Goal: Task Accomplishment & Management: Manage account settings

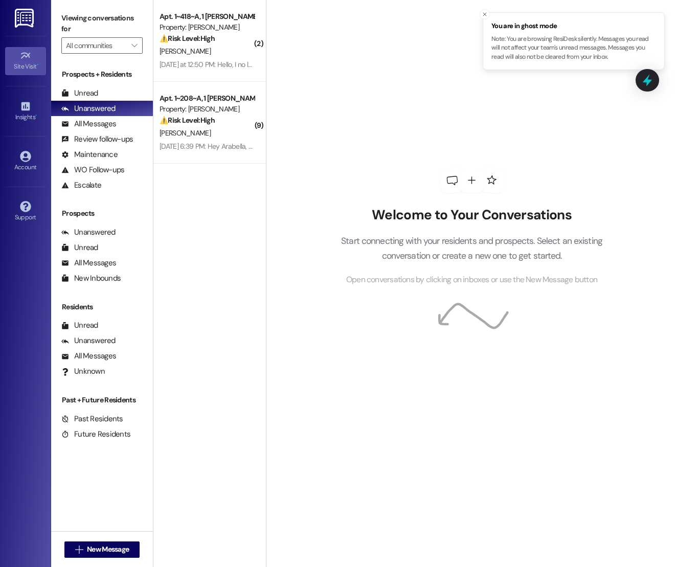
click at [27, 61] on div "Site Visit •" at bounding box center [25, 66] width 51 height 10
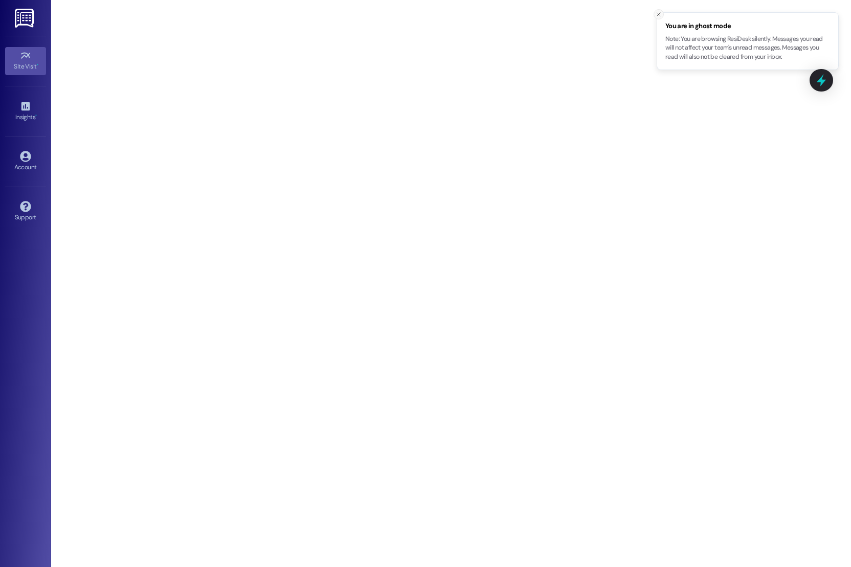
click at [656, 13] on icon "Close toast" at bounding box center [659, 14] width 6 height 6
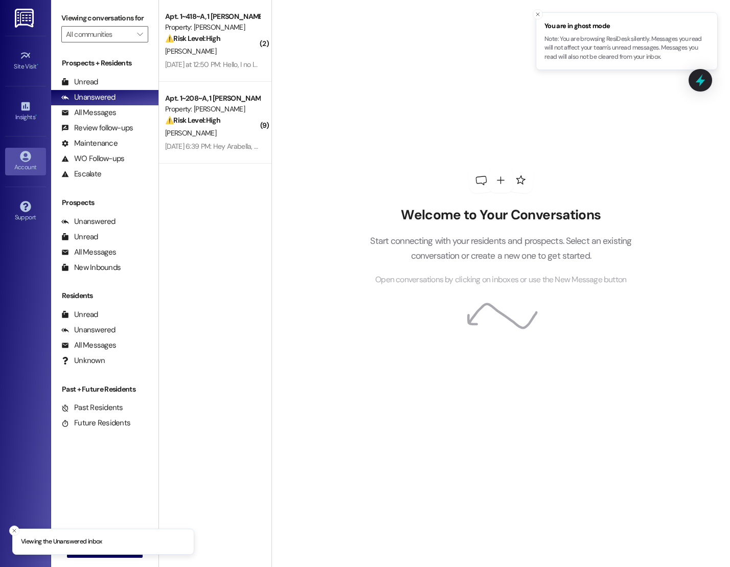
click at [26, 166] on div "Account" at bounding box center [25, 167] width 51 height 10
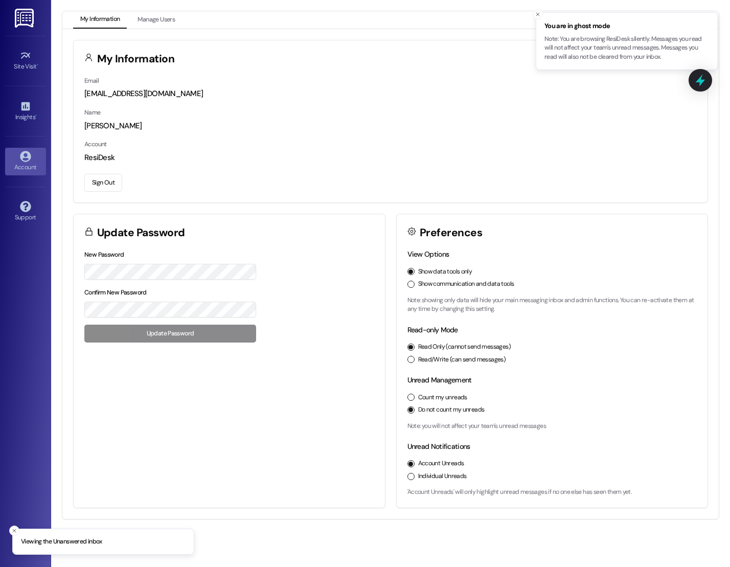
click at [89, 187] on button "Sign Out" at bounding box center [103, 183] width 38 height 18
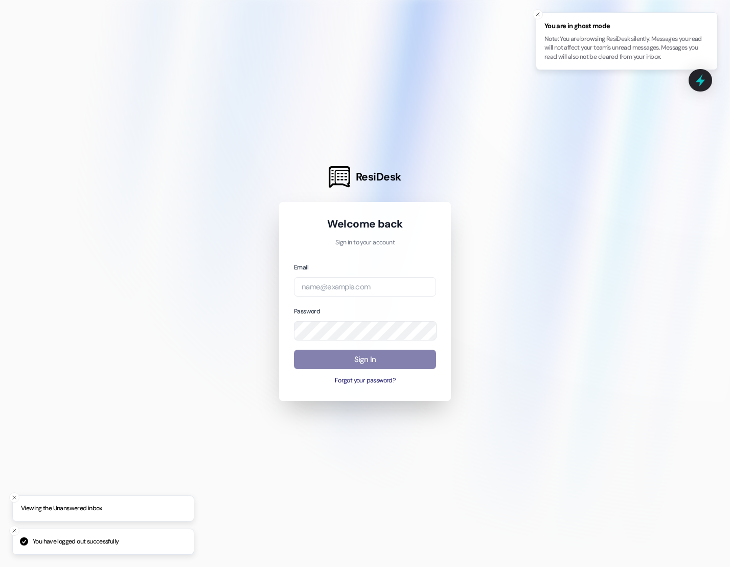
click at [323, 266] on div "Email" at bounding box center [365, 279] width 142 height 35
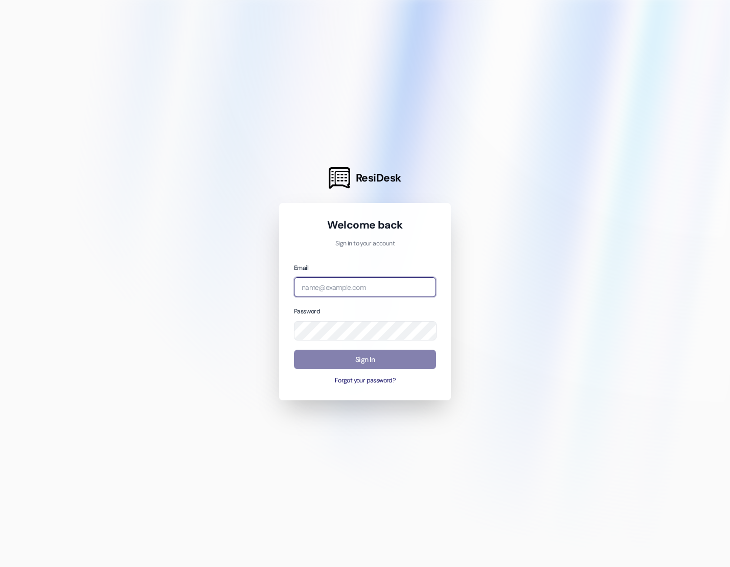
click at [331, 285] on input "email" at bounding box center [365, 287] width 142 height 20
type input "am"
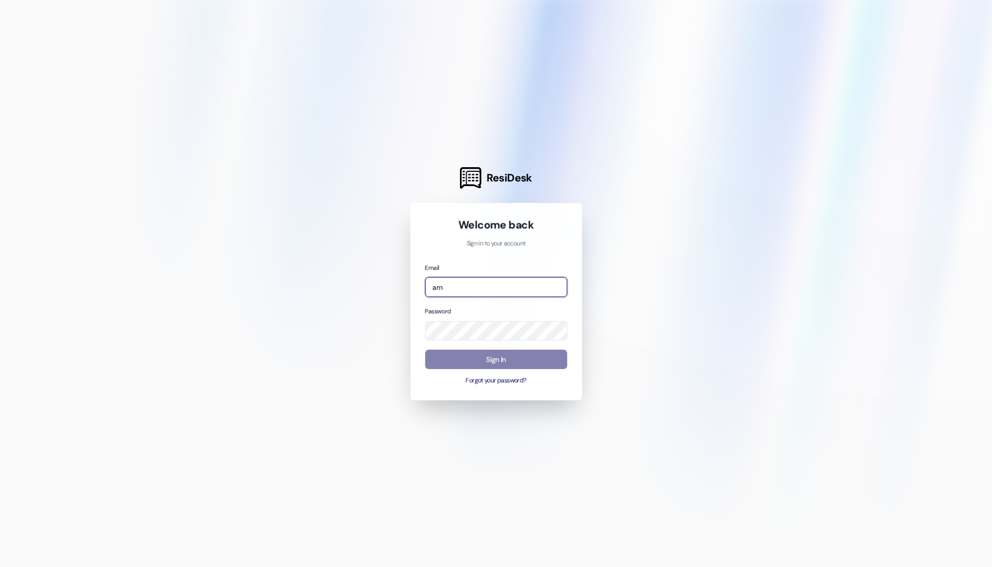
click at [505, 281] on input "am" at bounding box center [496, 287] width 142 height 20
paste input "[EMAIL_ADDRESS][DOMAIN_NAME]"
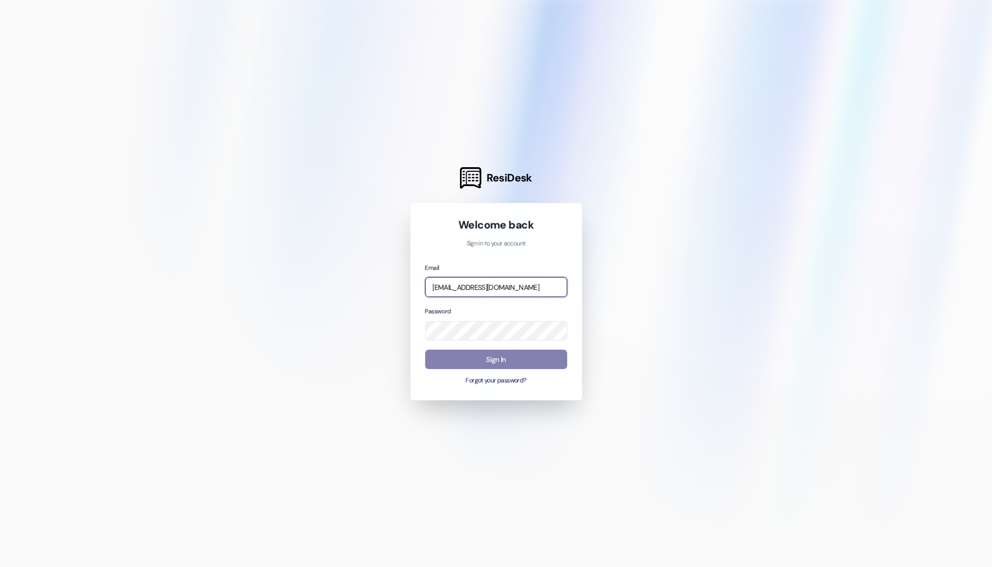
scroll to position [0, 128]
type input "[EMAIL_ADDRESS][DOMAIN_NAME]"
click at [640, 243] on div at bounding box center [496, 283] width 992 height 567
click at [465, 343] on div "Email [EMAIL_ADDRESS][DOMAIN_NAME] Password Sign In Forgot your password?" at bounding box center [496, 323] width 142 height 123
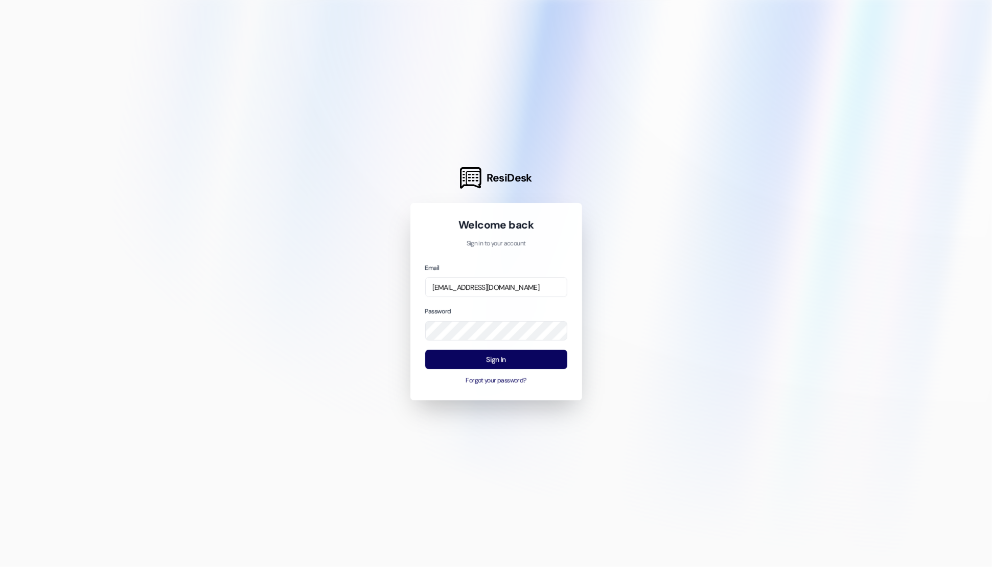
click at [650, 297] on div at bounding box center [496, 283] width 992 height 567
click at [522, 359] on button "Sign In" at bounding box center [496, 360] width 142 height 20
